Goal: Information Seeking & Learning: Learn about a topic

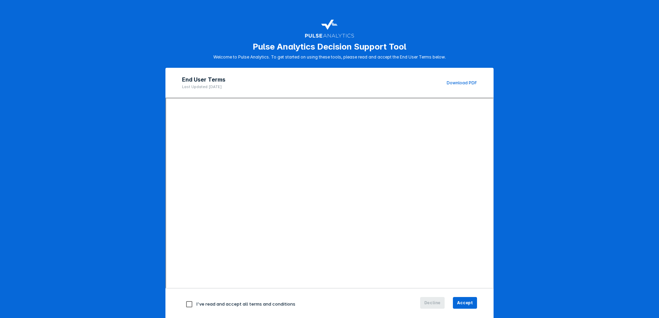
click at [187, 305] on input "checkbox" at bounding box center [189, 304] width 14 height 14
checkbox input "true"
click at [474, 299] on button "Accept" at bounding box center [465, 303] width 24 height 12
click at [464, 303] on span "Accept" at bounding box center [465, 303] width 16 height 6
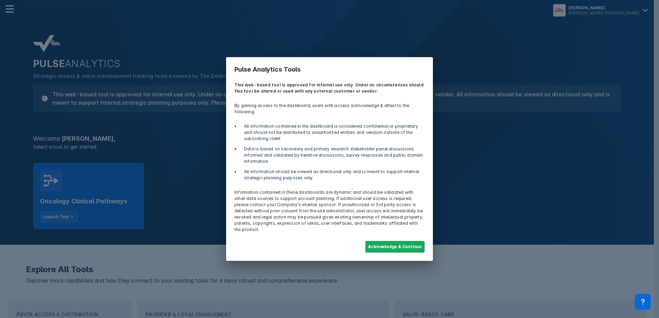
drag, startPoint x: 66, startPoint y: 185, endPoint x: 122, endPoint y: 178, distance: 55.9
click at [122, 178] on div "Pulse Analytics Tools This web-based tool is approved for internal use only. Un…" at bounding box center [329, 159] width 659 height 318
click at [396, 243] on button "Acknowledge & Continue" at bounding box center [394, 247] width 59 height 12
click at [168, 193] on div "Pulse Analytics Tools This web-based tool is approved for internal use only. Un…" at bounding box center [329, 159] width 659 height 318
click at [92, 195] on div "Pulse Analytics Tools This web-based tool is approved for internal use only. Un…" at bounding box center [329, 159] width 659 height 318
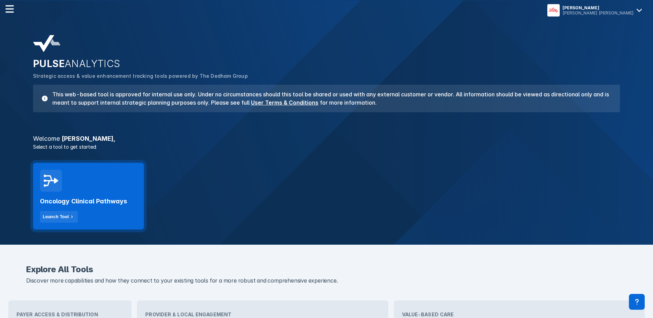
click at [79, 200] on h2 "Oncology Clinical Pathways" at bounding box center [83, 201] width 87 height 8
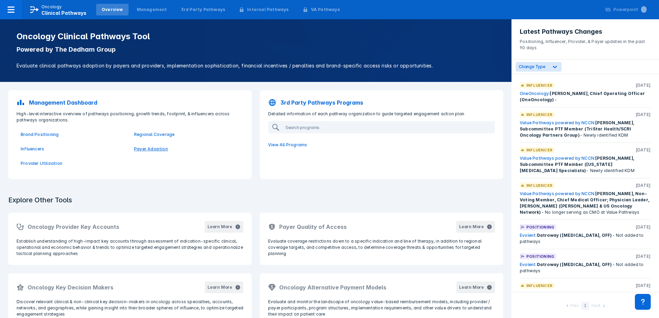
click at [151, 151] on p "Payer Adoption" at bounding box center [186, 149] width 105 height 6
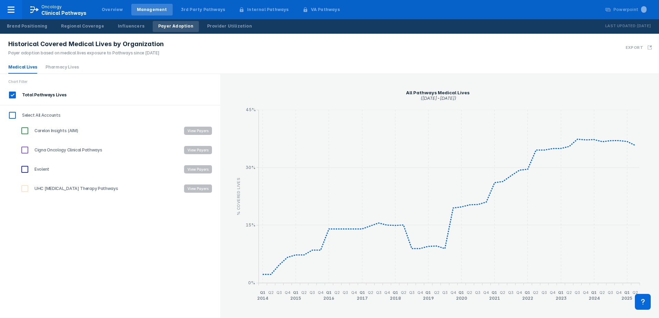
click at [25, 127] on input "Carelon Insights (AIM)" at bounding box center [25, 131] width 12 height 12
checkbox input "true"
click at [23, 173] on input "Evolent" at bounding box center [25, 170] width 12 height 12
checkbox input "true"
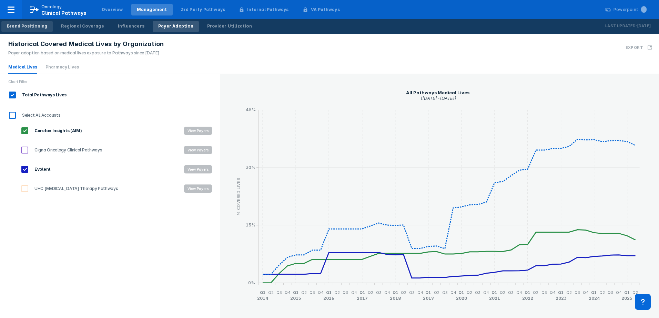
click at [34, 28] on div "Brand Positioning" at bounding box center [27, 26] width 40 height 6
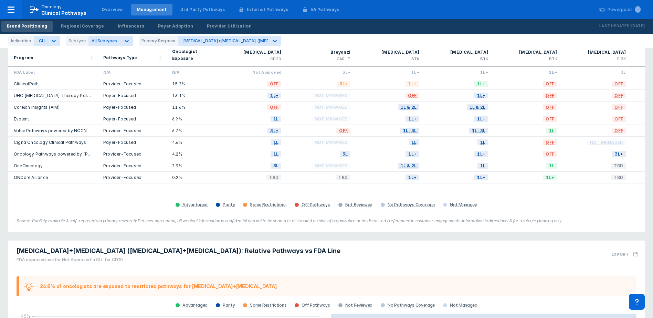
scroll to position [42, 0]
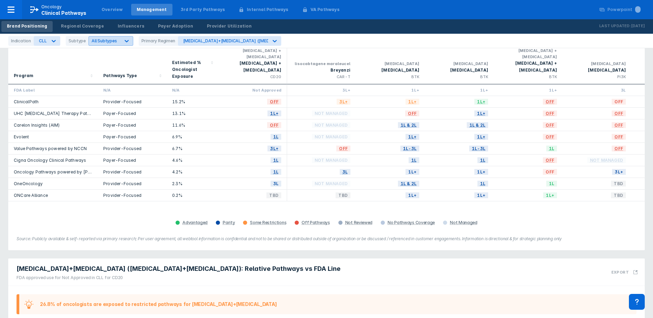
click at [111, 38] on div "All Subtypes" at bounding box center [104, 41] width 31 height 7
click at [97, 96] on input "BTK" at bounding box center [95, 97] width 4 height 4
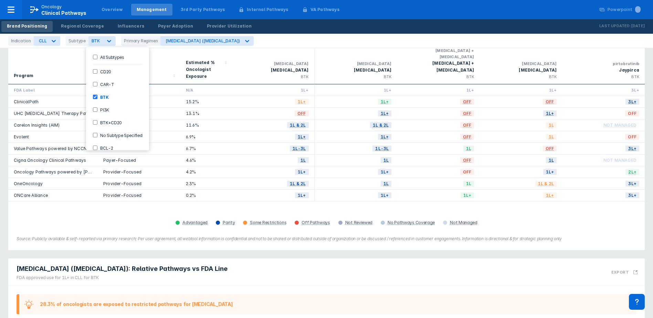
click at [92, 95] on div "BTK" at bounding box center [118, 96] width 58 height 11
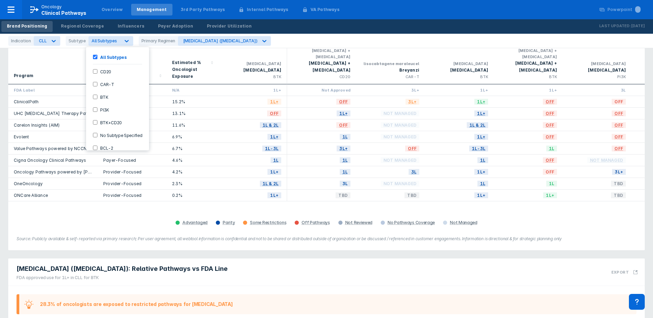
click at [95, 95] on input "BTK" at bounding box center [95, 97] width 4 height 4
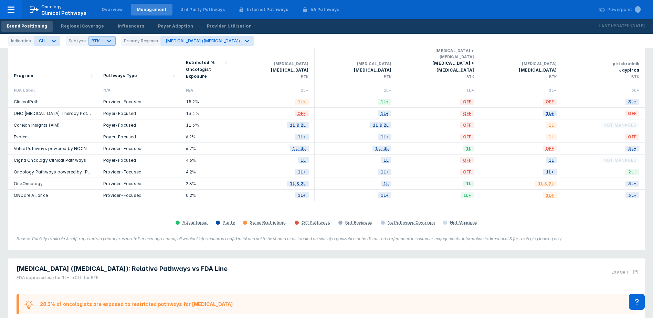
click at [107, 39] on icon at bounding box center [109, 41] width 7 height 7
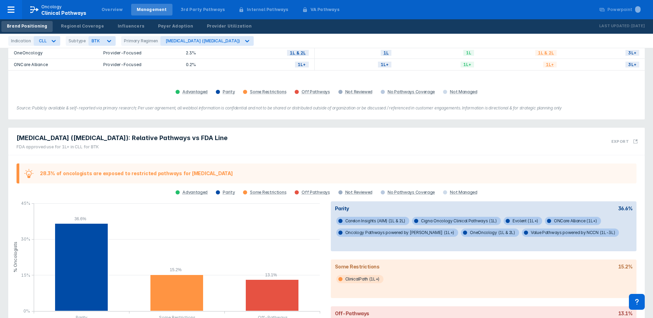
scroll to position [204, 0]
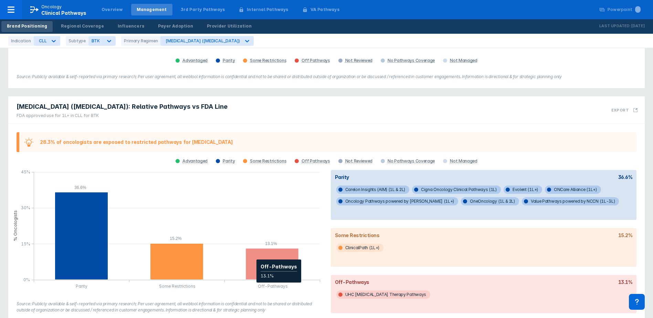
click at [253, 249] on icon "column chart , with 1 column series, . Y-scale minimum value is 0 , maximum val…" at bounding box center [272, 264] width 53 height 31
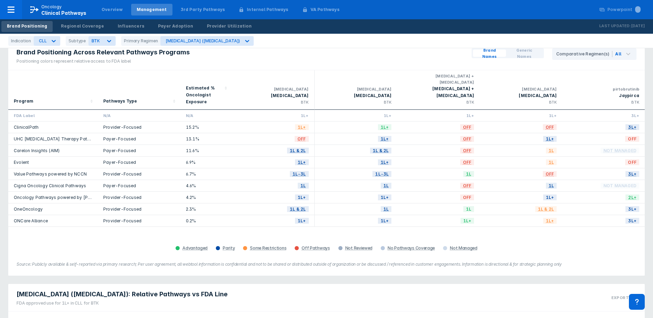
scroll to position [7, 0]
